Goal: Complete application form

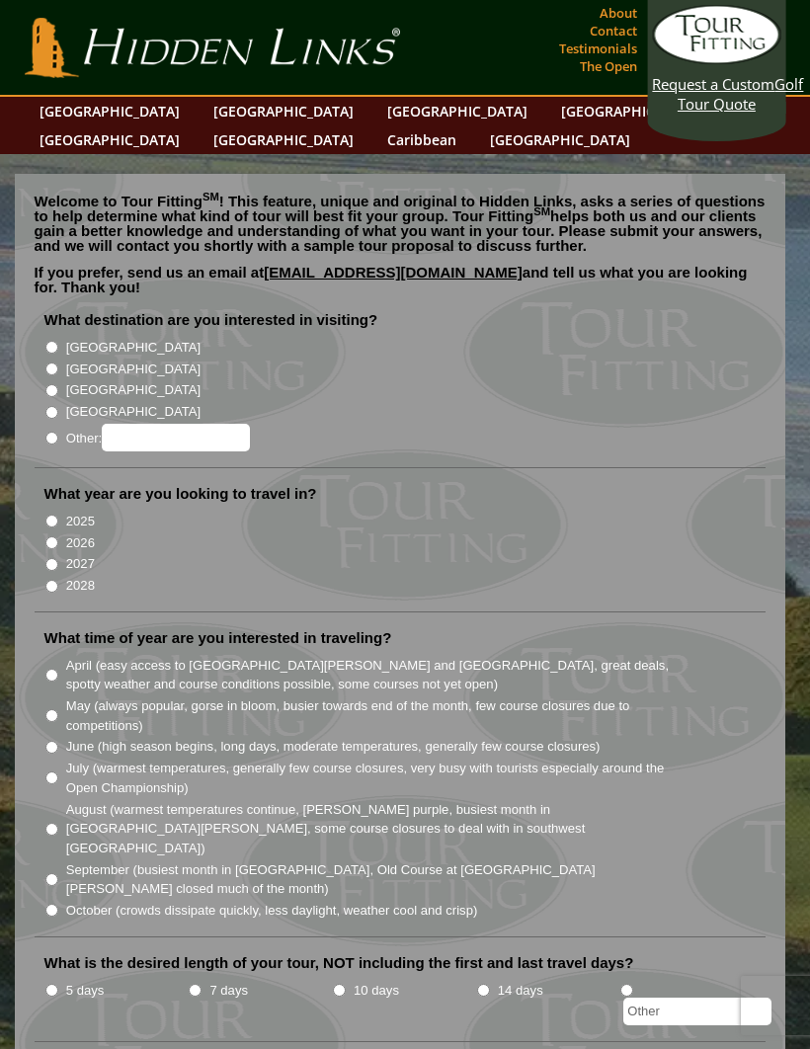
click at [61, 336] on li "[GEOGRAPHIC_DATA]" at bounding box center [408, 347] width 728 height 22
click at [57, 341] on input "[GEOGRAPHIC_DATA]" at bounding box center [51, 347] width 13 height 13
radio input "true"
click at [58, 536] on input "2026" at bounding box center [51, 542] width 13 height 13
radio input "true"
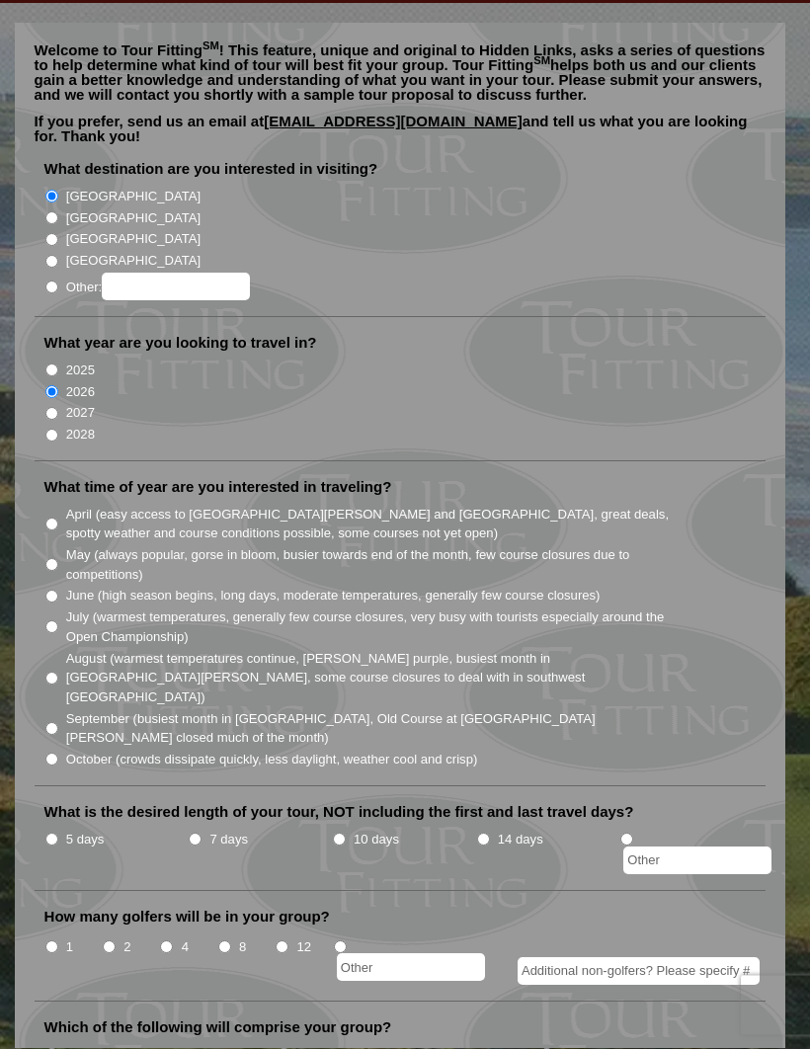
scroll to position [157, 0]
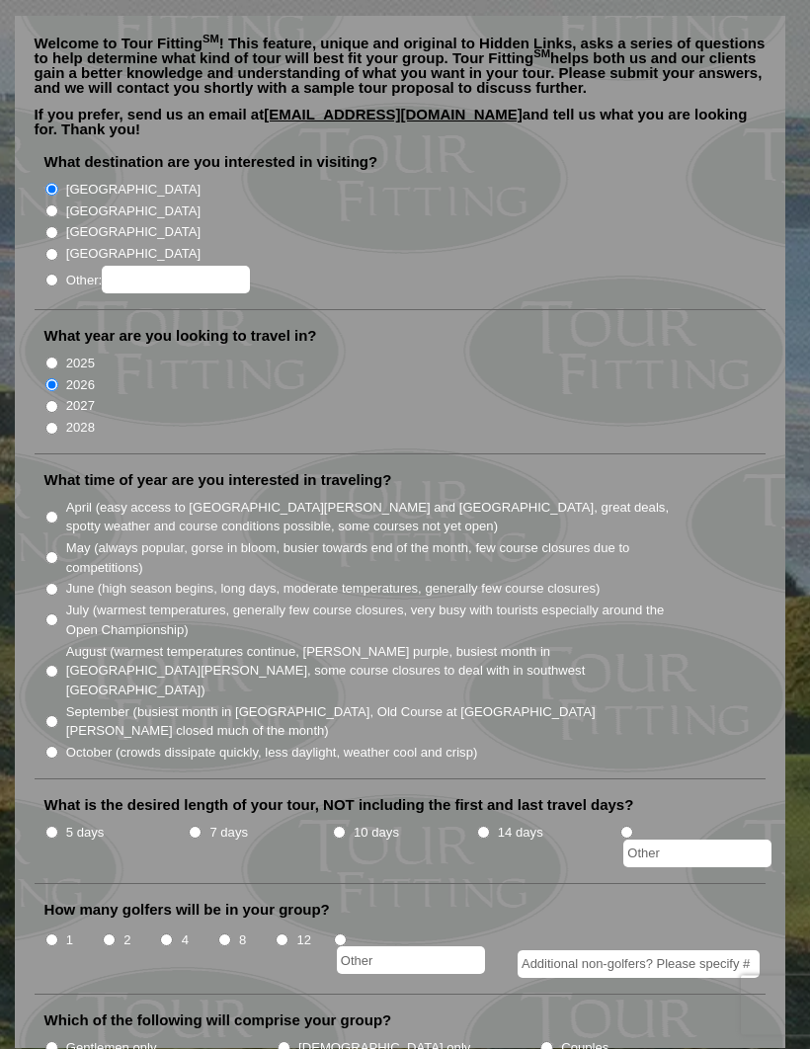
click at [58, 512] on input "April (easy access to [GEOGRAPHIC_DATA][PERSON_NAME] and [GEOGRAPHIC_DATA], gre…" at bounding box center [51, 518] width 13 height 13
radio input "true"
click at [192, 826] on input "7 days" at bounding box center [195, 832] width 13 height 13
radio input "true"
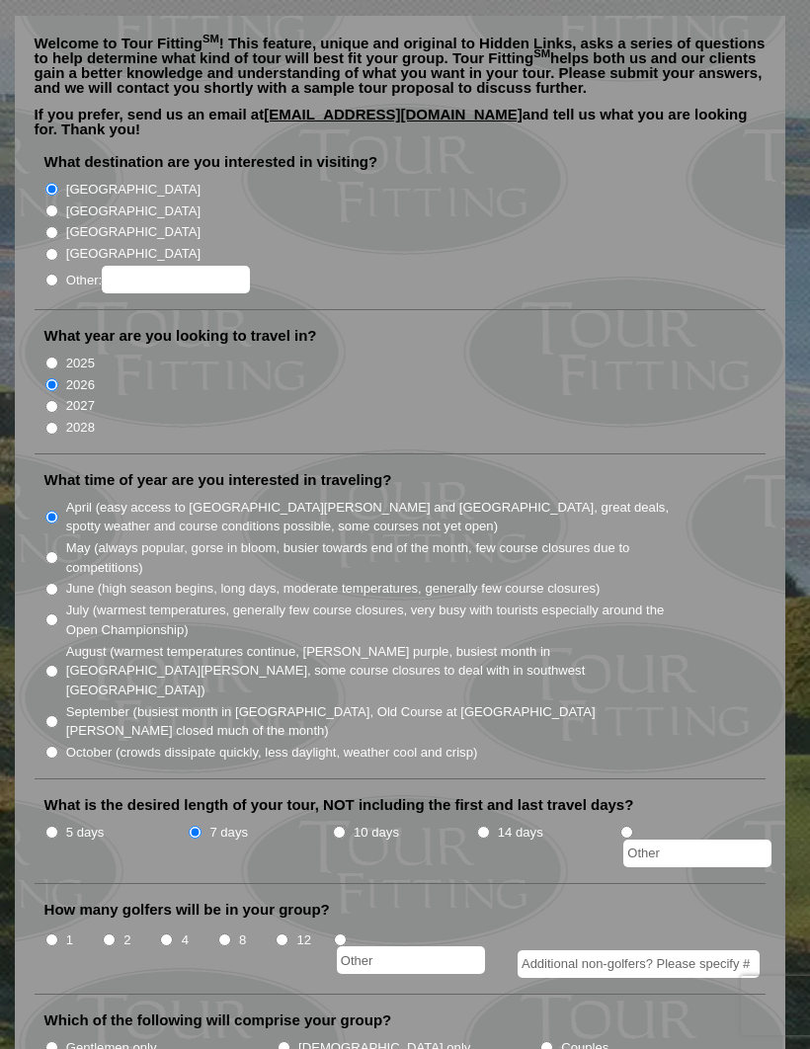
click at [172, 933] on input "4" at bounding box center [166, 939] width 13 height 13
radio input "true"
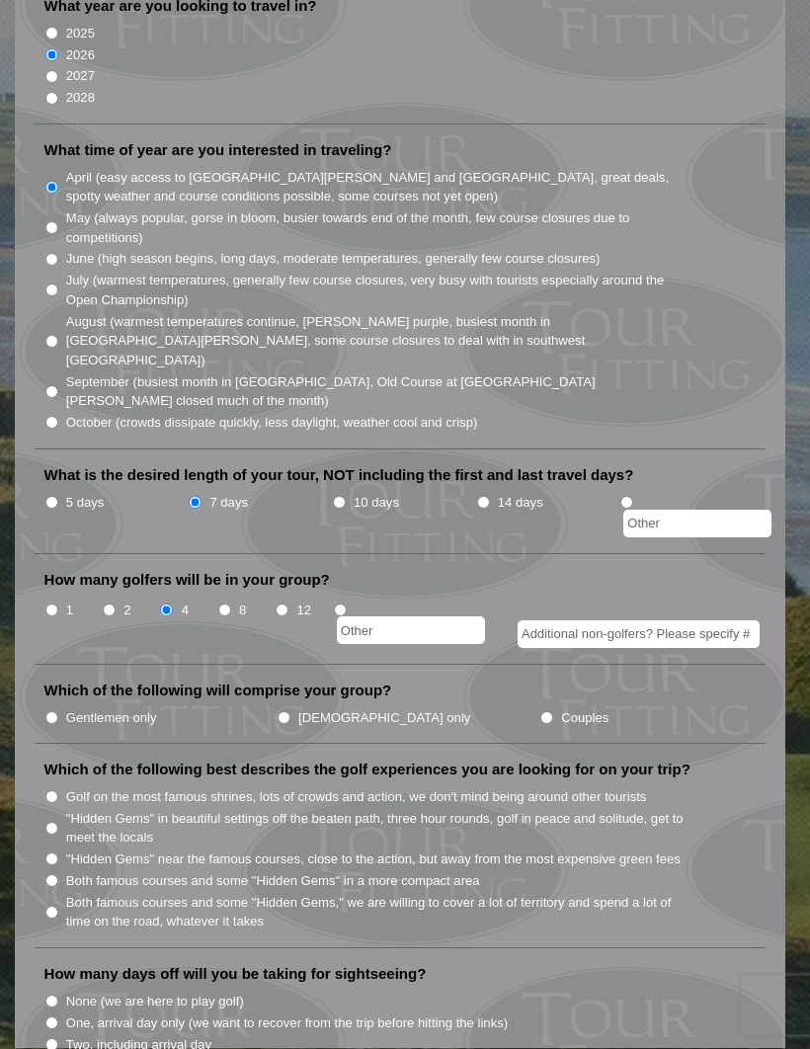
scroll to position [488, 0]
click at [540, 711] on input "Couples" at bounding box center [546, 717] width 13 height 13
radio input "true"
click at [56, 873] on input "Both famous courses and some "Hidden Gems" in a more compact area" at bounding box center [51, 879] width 13 height 13
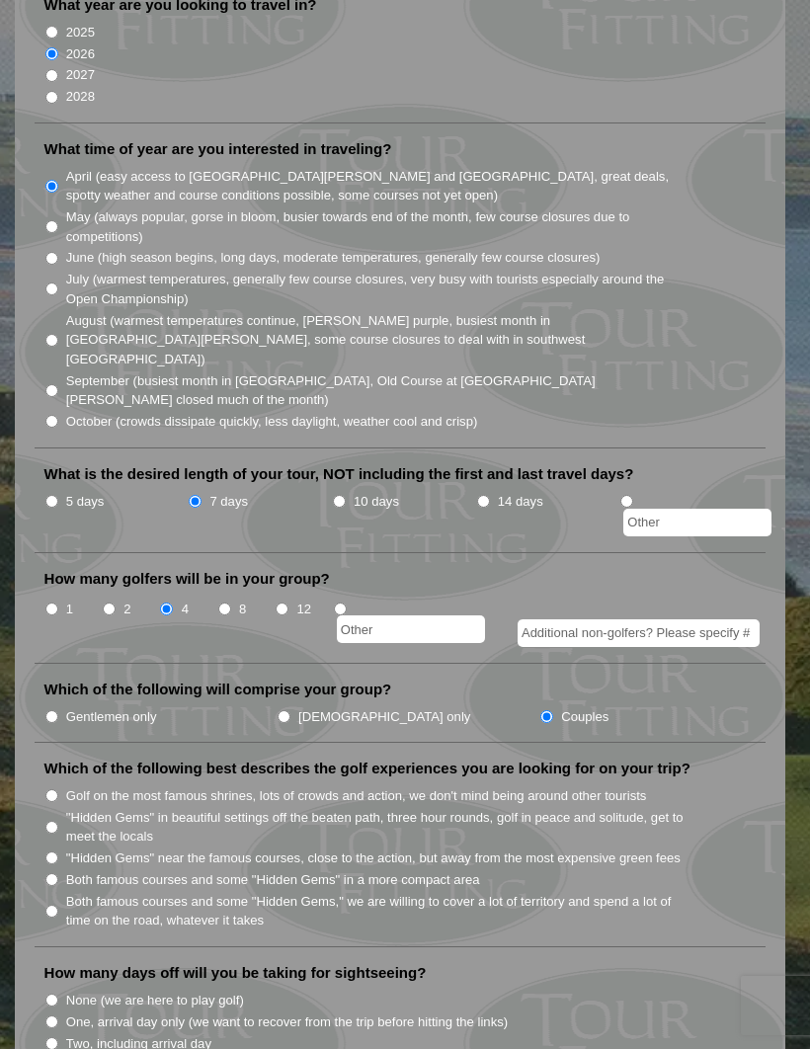
radio input "true"
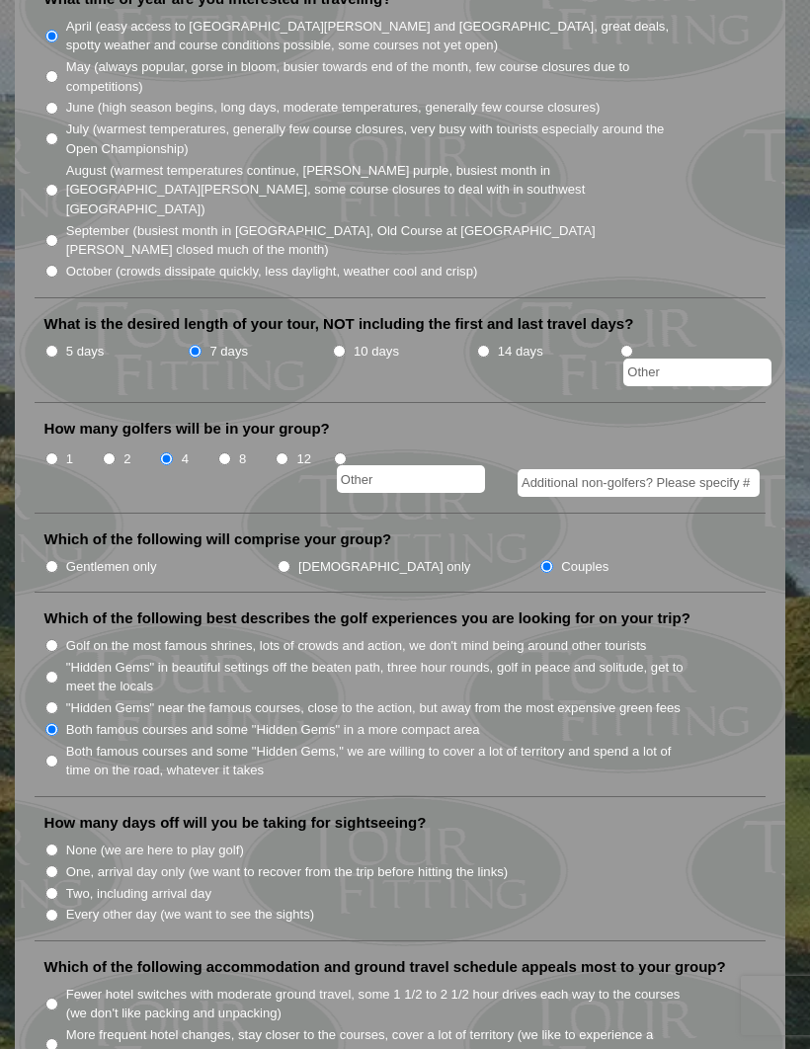
scroll to position [664, 0]
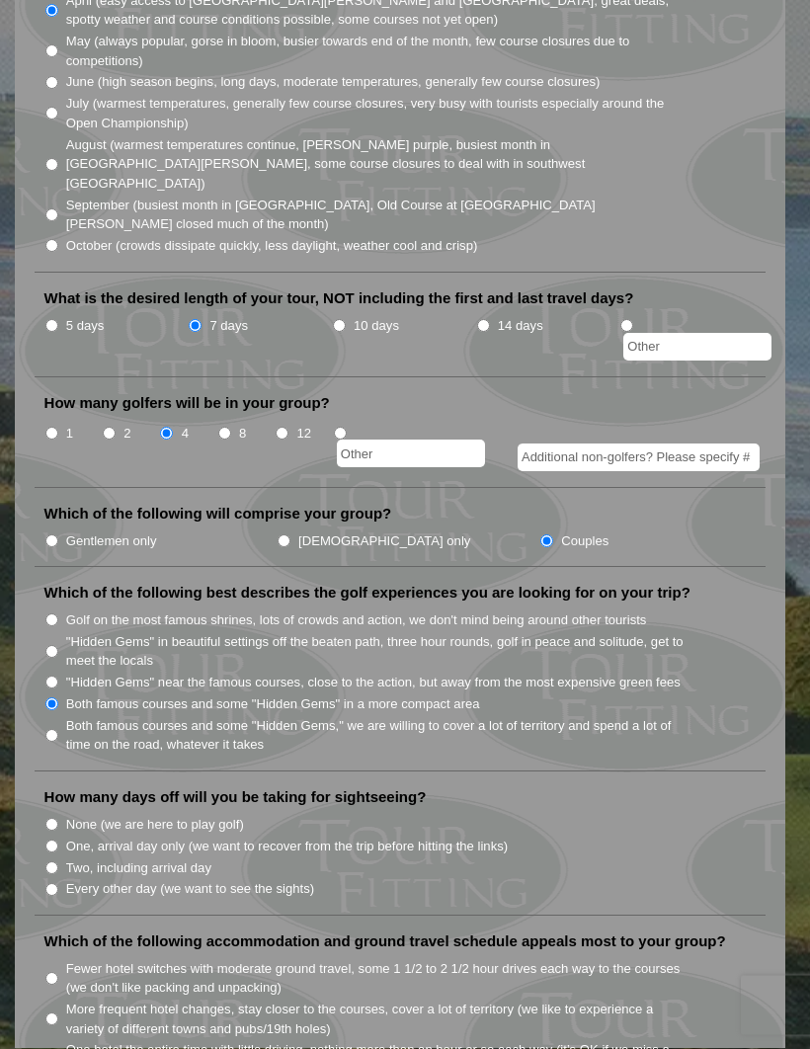
click at [54, 884] on input "Every other day (we want to see the sights)" at bounding box center [51, 890] width 13 height 13
radio input "true"
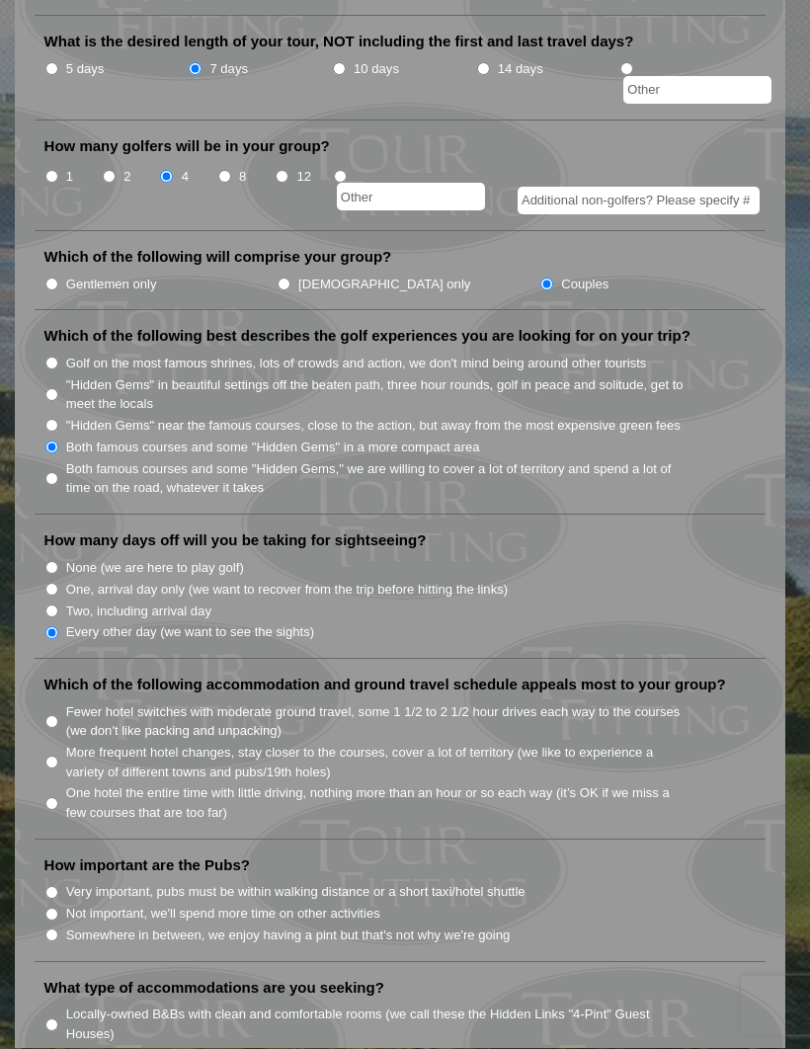
scroll to position [946, 0]
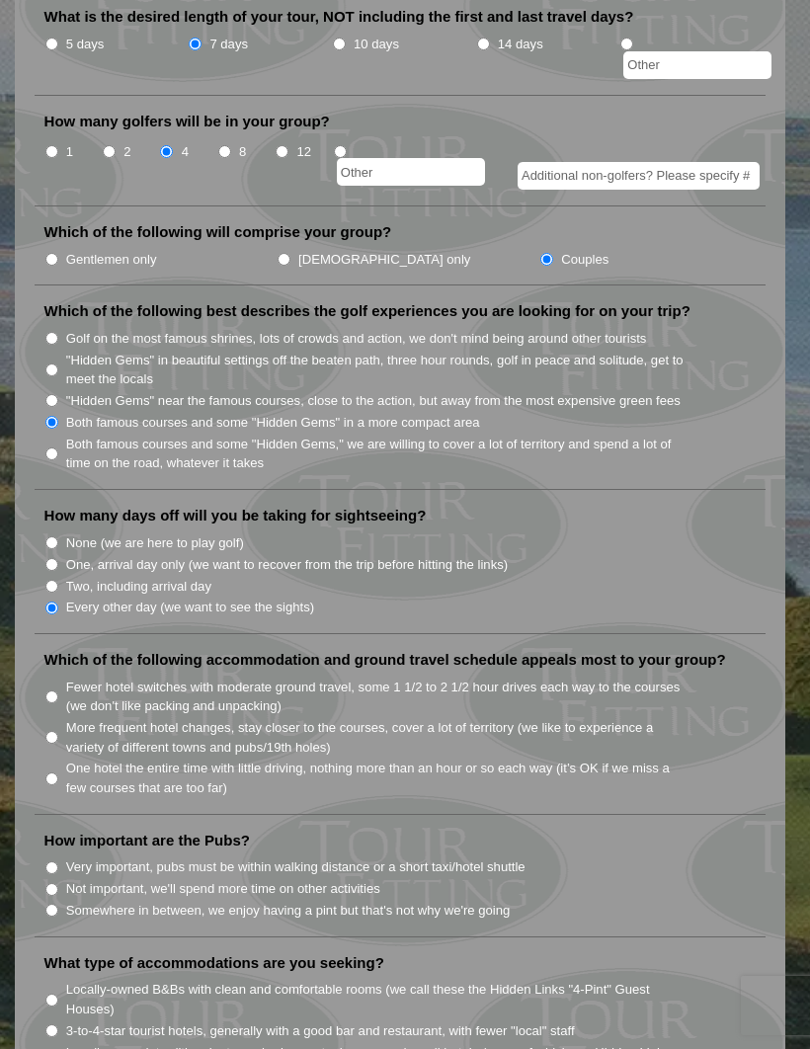
click at [57, 772] on input "One hotel the entire time with little driving, nothing more than an hour or so …" at bounding box center [51, 778] width 13 height 13
radio input "true"
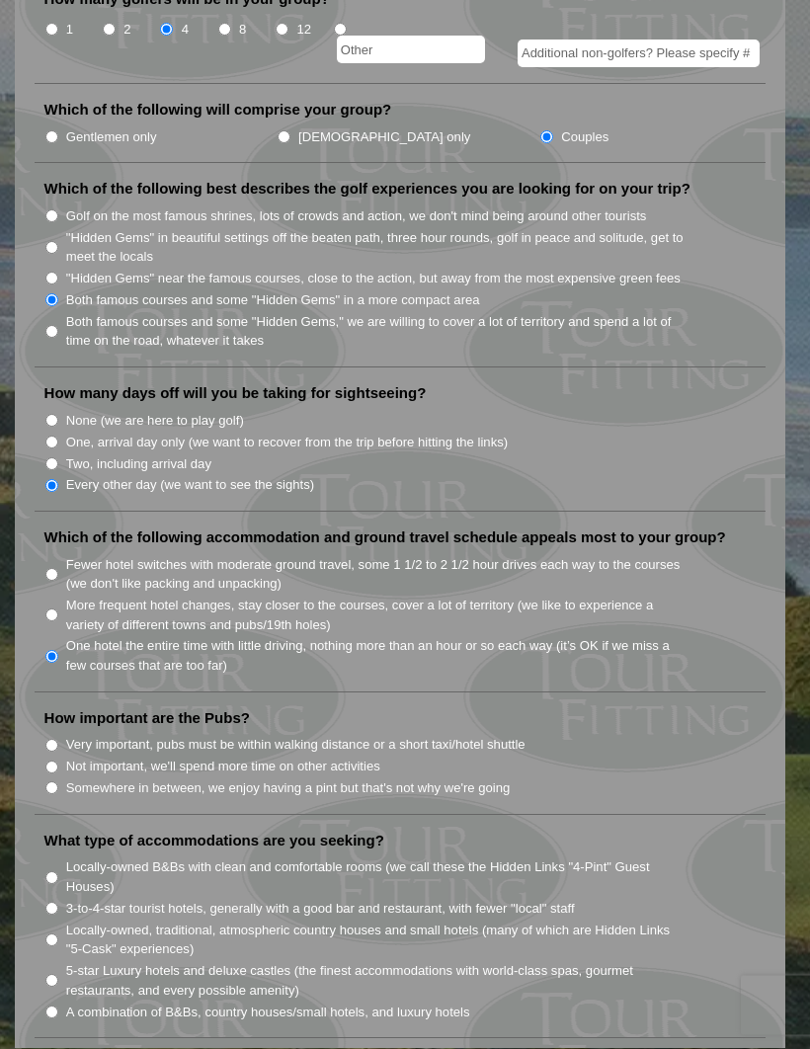
scroll to position [1071, 0]
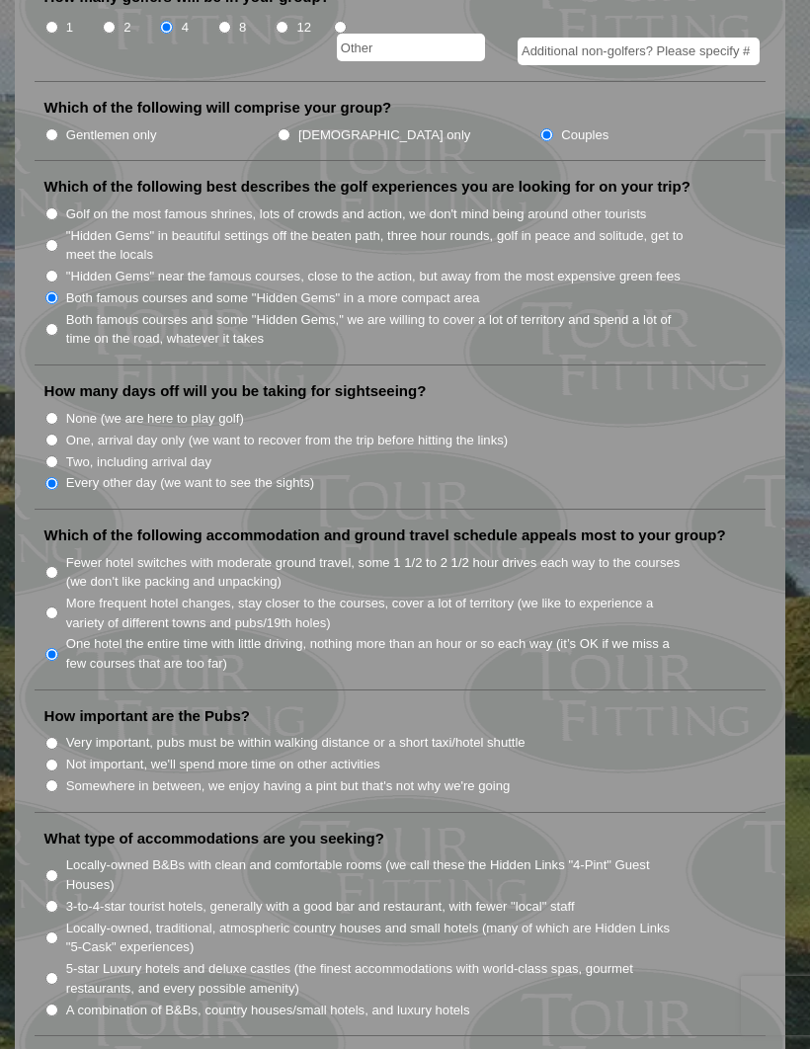
click at [57, 737] on input "Very important, pubs must be within walking distance or a short taxi/hotel shut…" at bounding box center [51, 743] width 13 height 13
radio input "true"
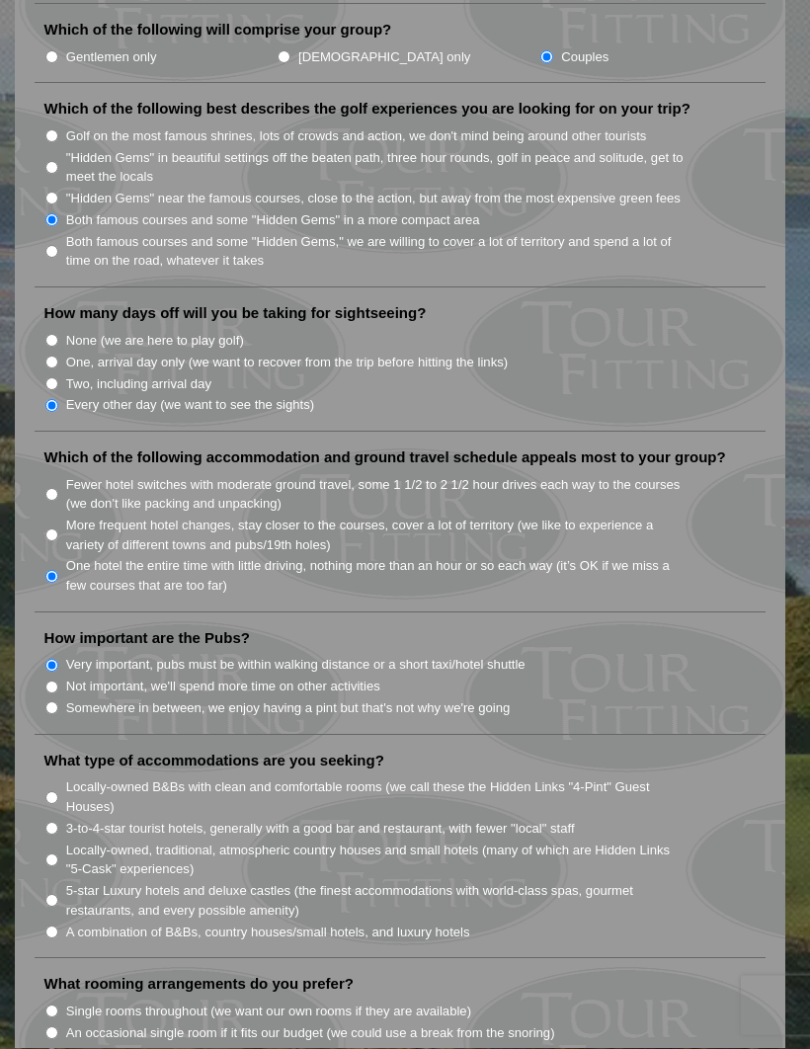
scroll to position [1150, 0]
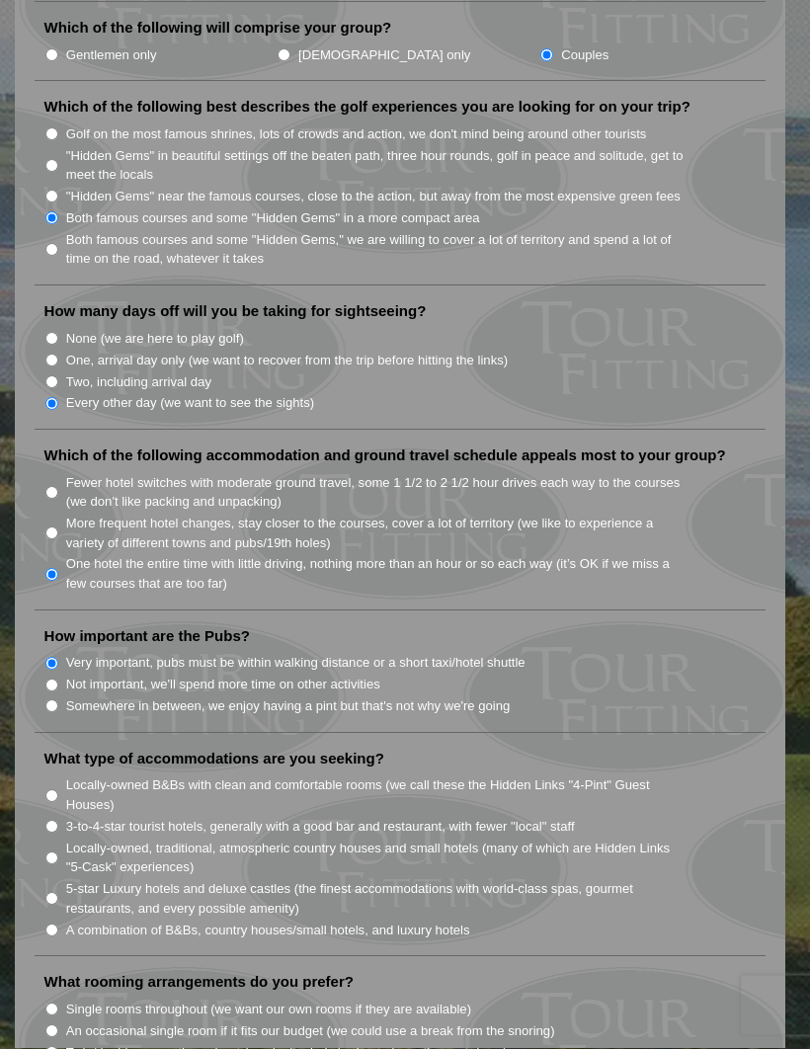
click at [68, 880] on label "5-star Luxury hotels and deluxe castles (the finest accommodations with world-c…" at bounding box center [375, 899] width 618 height 39
click at [58, 893] on input "5-star Luxury hotels and deluxe castles (the finest accommodations with world-c…" at bounding box center [51, 899] width 13 height 13
radio input "true"
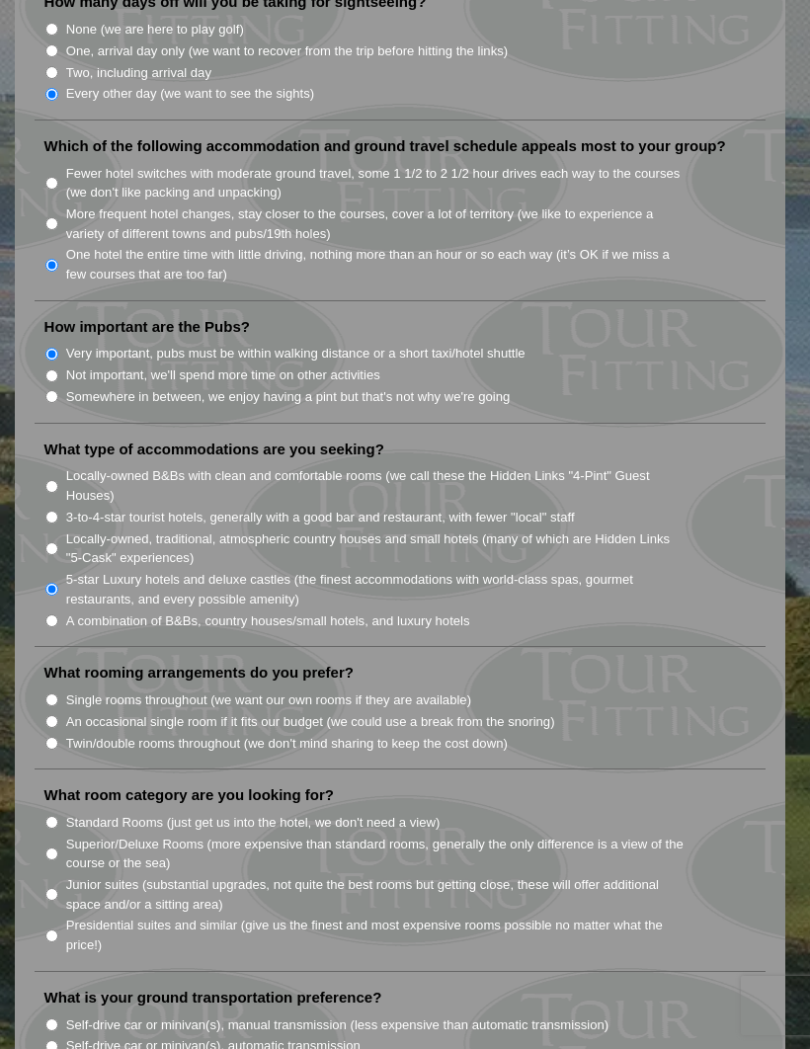
scroll to position [1495, 0]
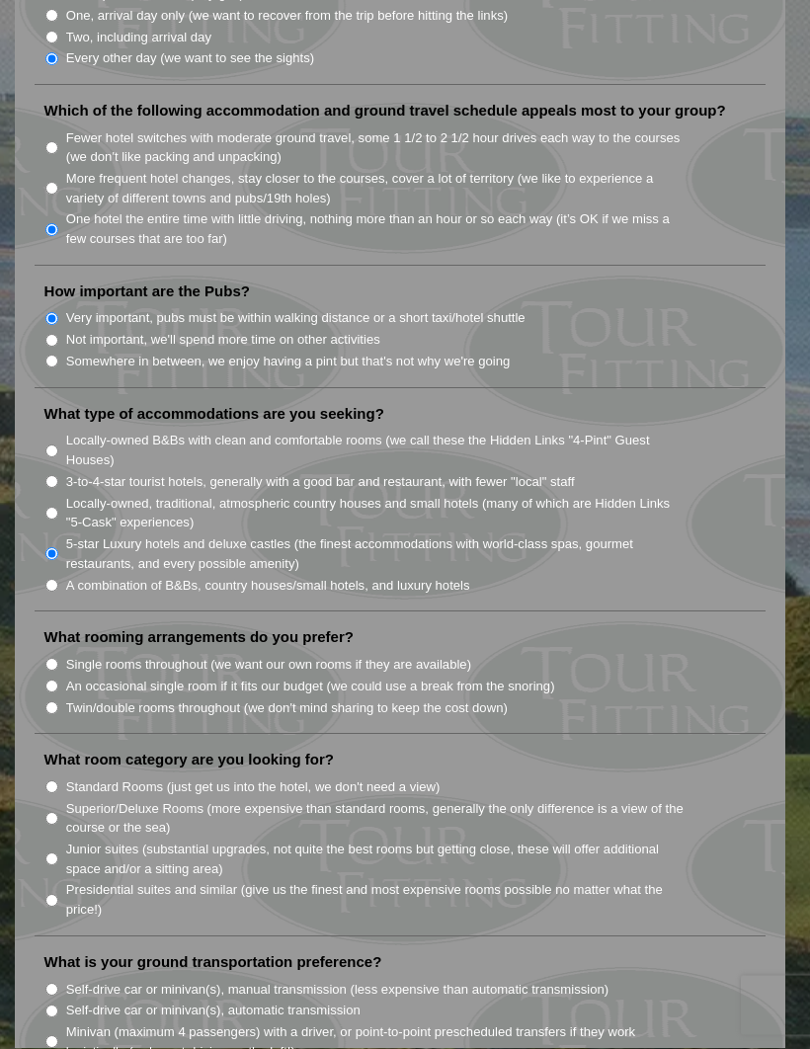
click at [58, 659] on input "Single rooms throughout (we want our own rooms if they are available)" at bounding box center [51, 665] width 13 height 13
radio input "true"
click at [64, 775] on li "Standard Rooms (just get us into the hotel, we don't need a view)" at bounding box center [408, 786] width 728 height 22
click at [54, 780] on input "Standard Rooms (just get us into the hotel, we don't need a view)" at bounding box center [51, 786] width 13 height 13
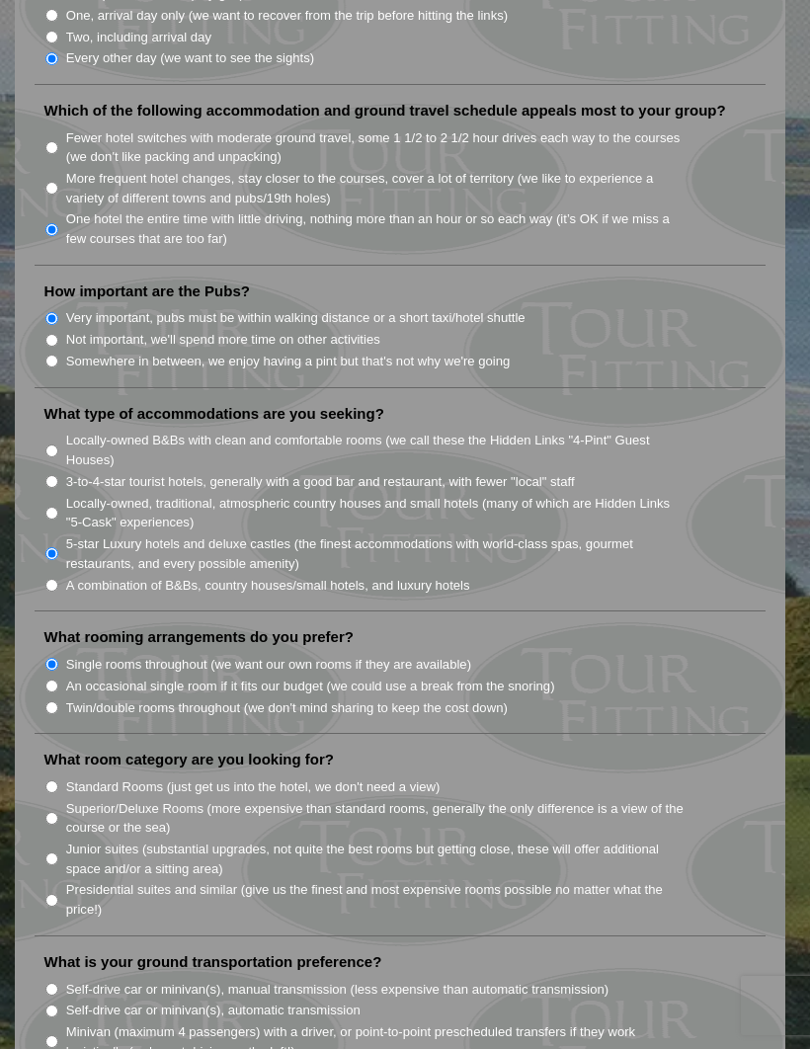
radio input "true"
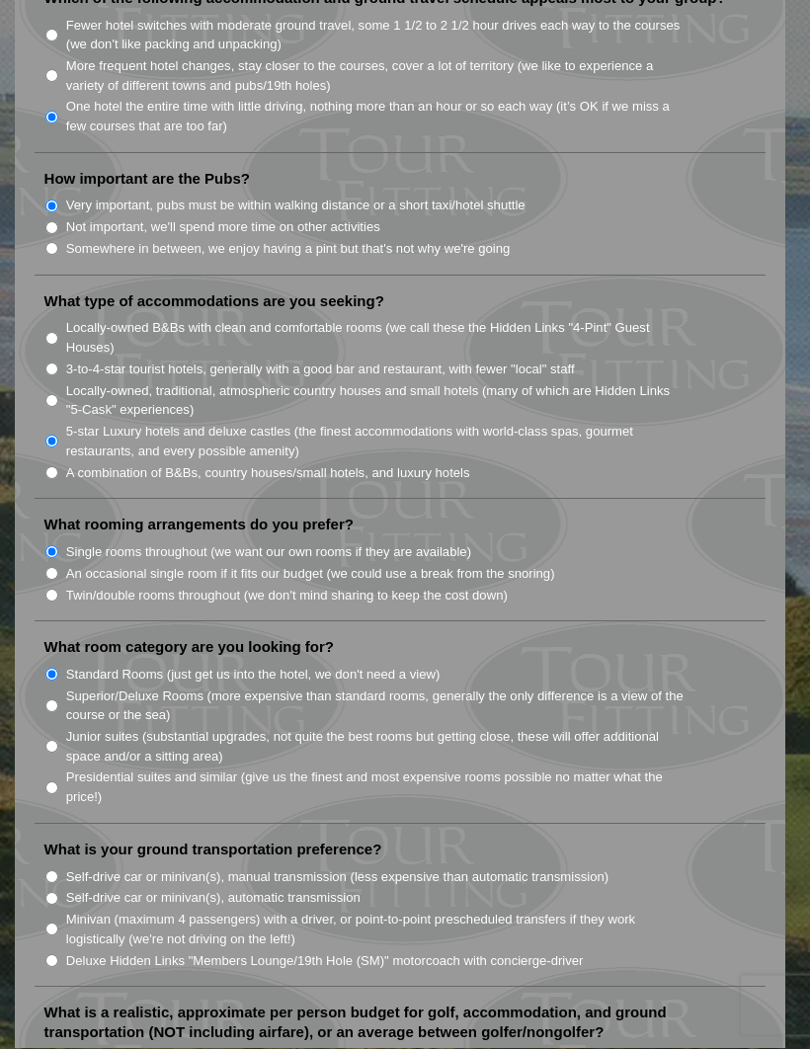
scroll to position [1610, 0]
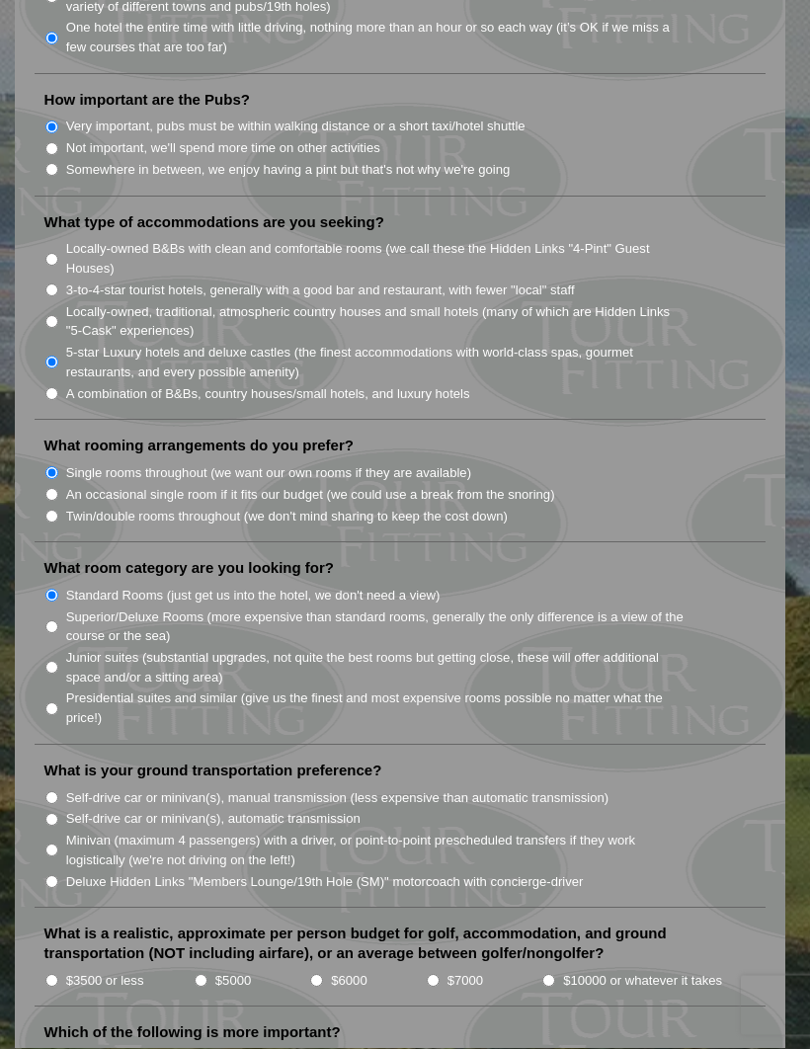
click at [57, 845] on input "Minivan (maximum 4 passengers) with a driver, or point-to-point prescheduled tr…" at bounding box center [51, 851] width 13 height 13
radio input "true"
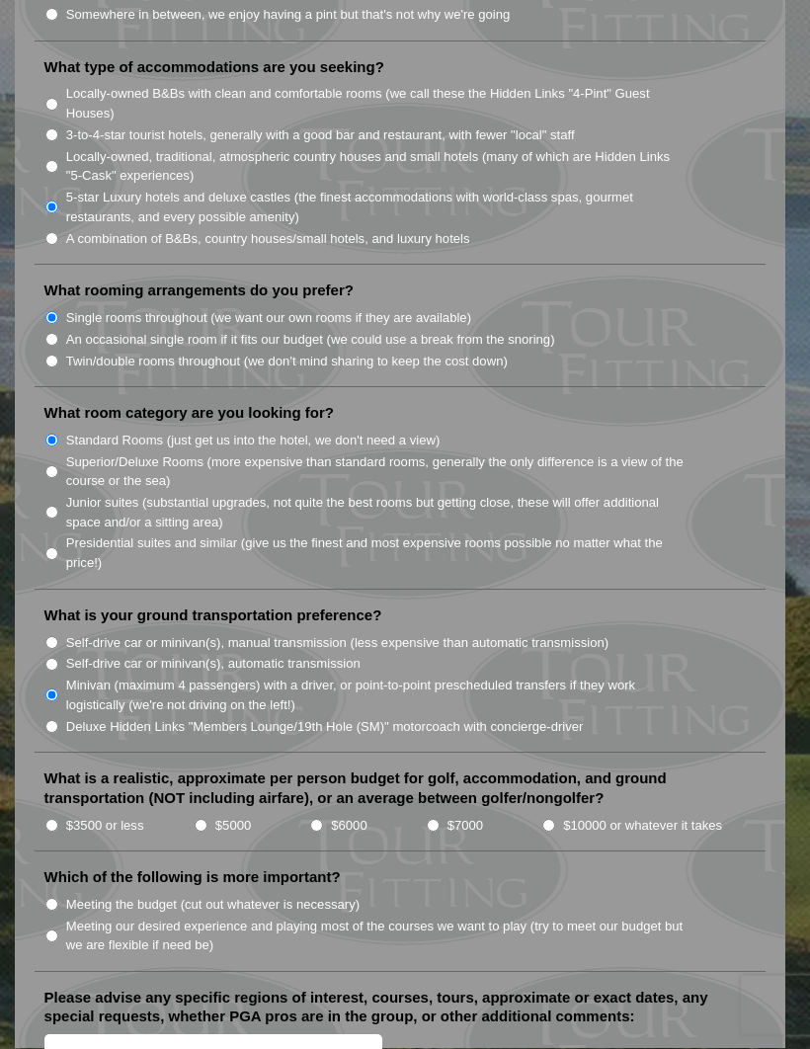
scroll to position [1842, 0]
click at [58, 819] on input "$3500 or less" at bounding box center [51, 825] width 13 height 13
radio input "true"
click at [68, 895] on label "Meeting the budget (cut out whatever is necessary)" at bounding box center [212, 905] width 293 height 20
click at [58, 898] on input "Meeting the budget (cut out whatever is necessary)" at bounding box center [51, 904] width 13 height 13
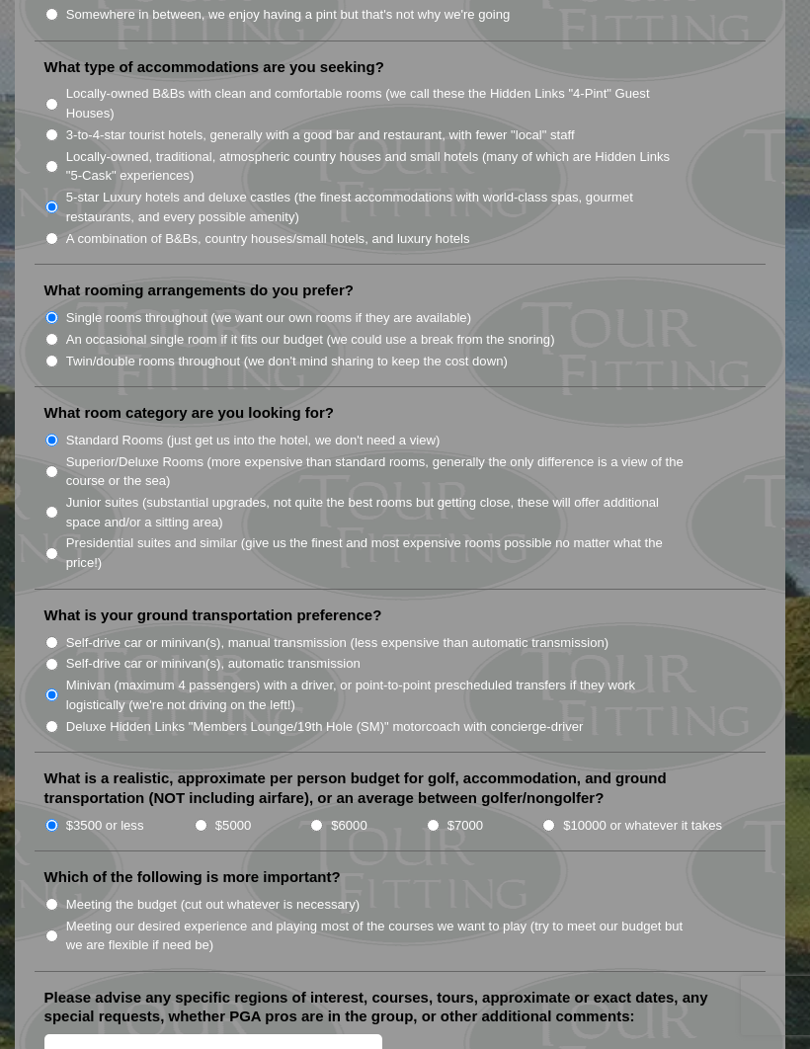
radio input "true"
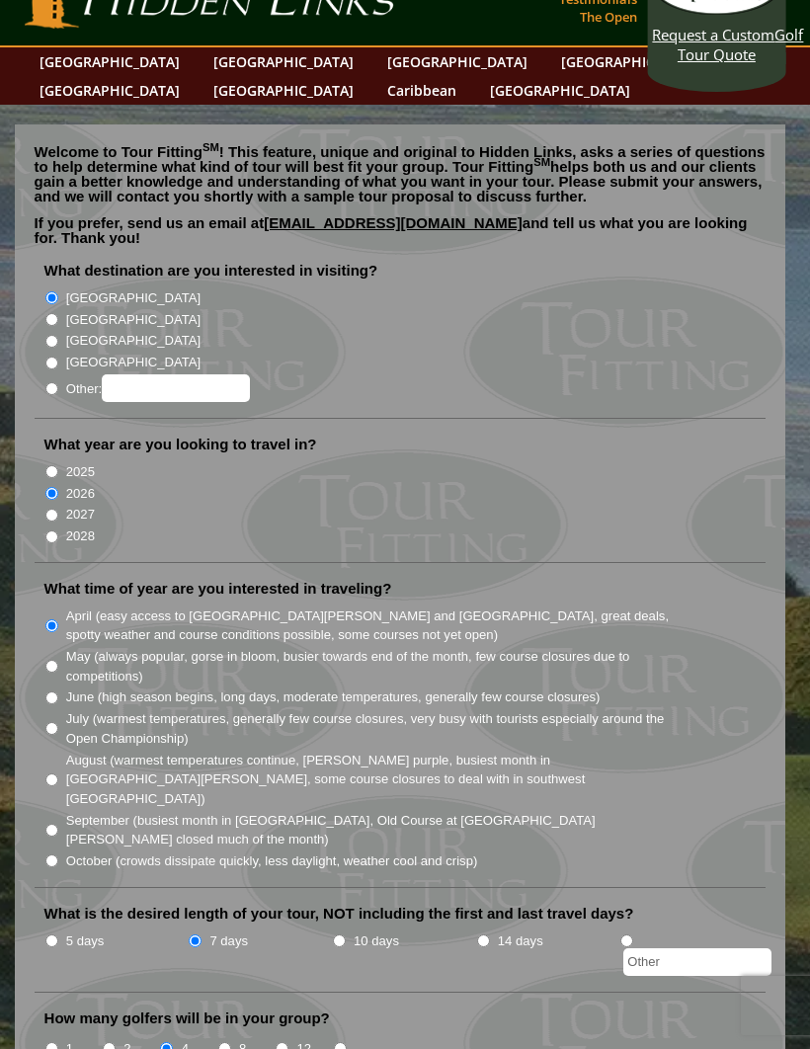
scroll to position [0, 0]
